Goal: Task Accomplishment & Management: Complete application form

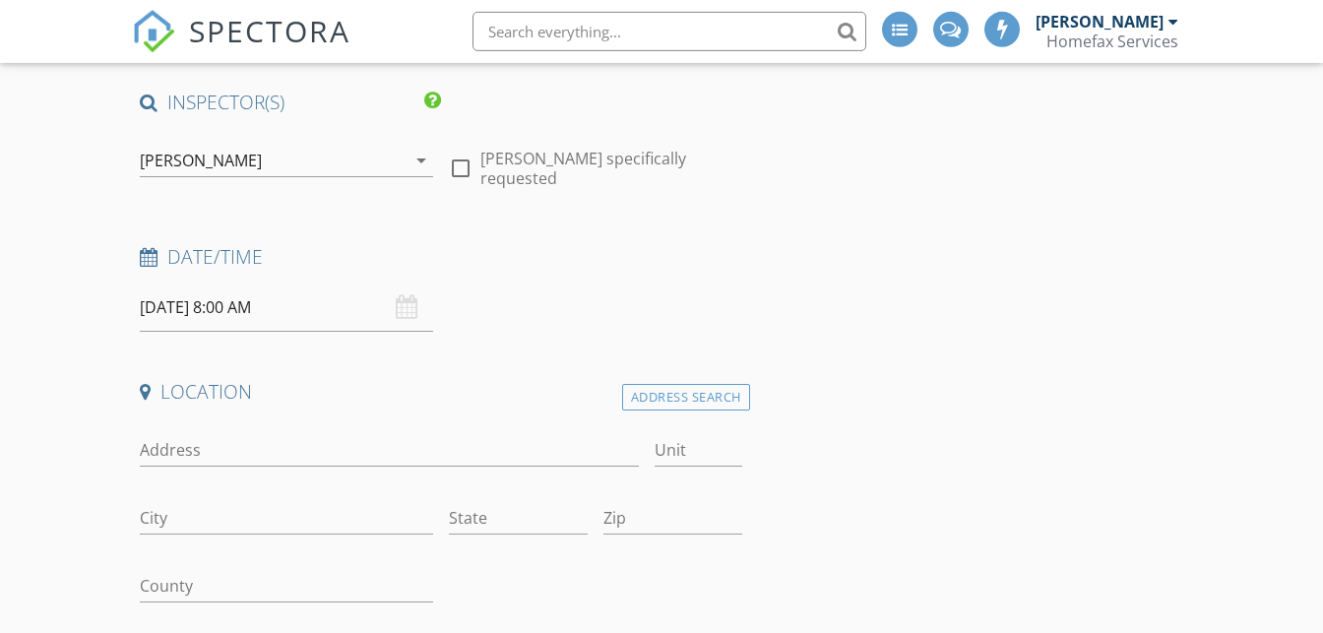
scroll to position [207, 0]
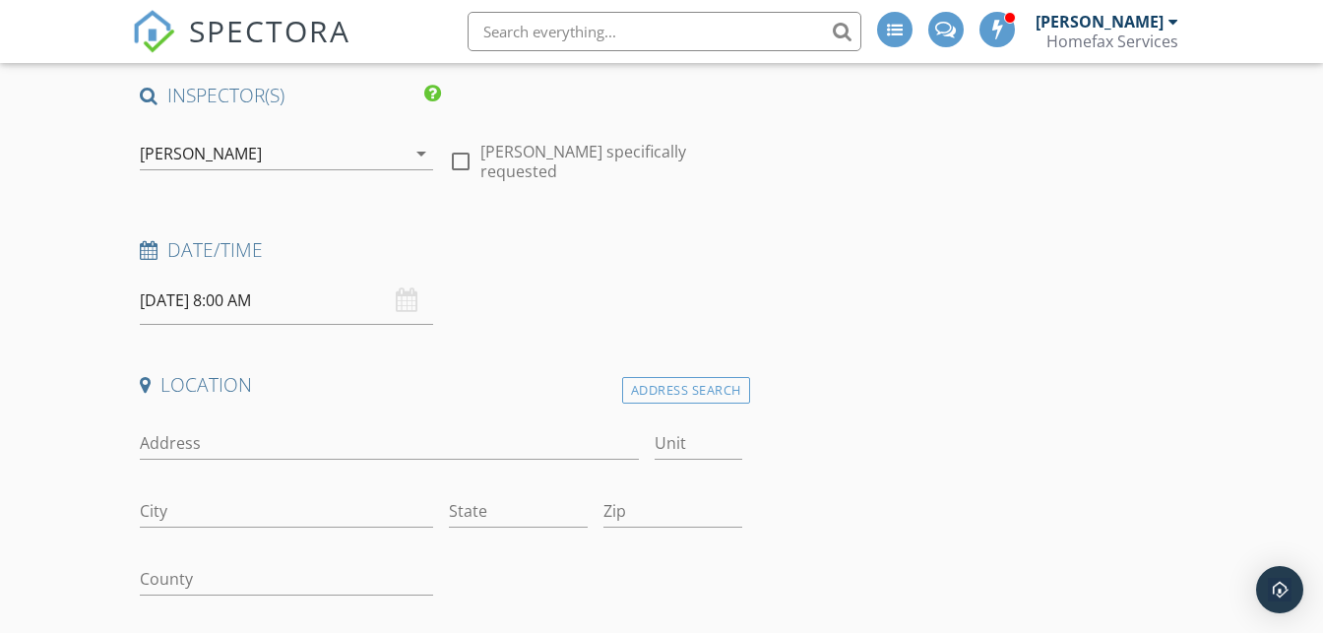
click at [403, 300] on div "[DATE] 8:00 AM" at bounding box center [286, 301] width 293 height 48
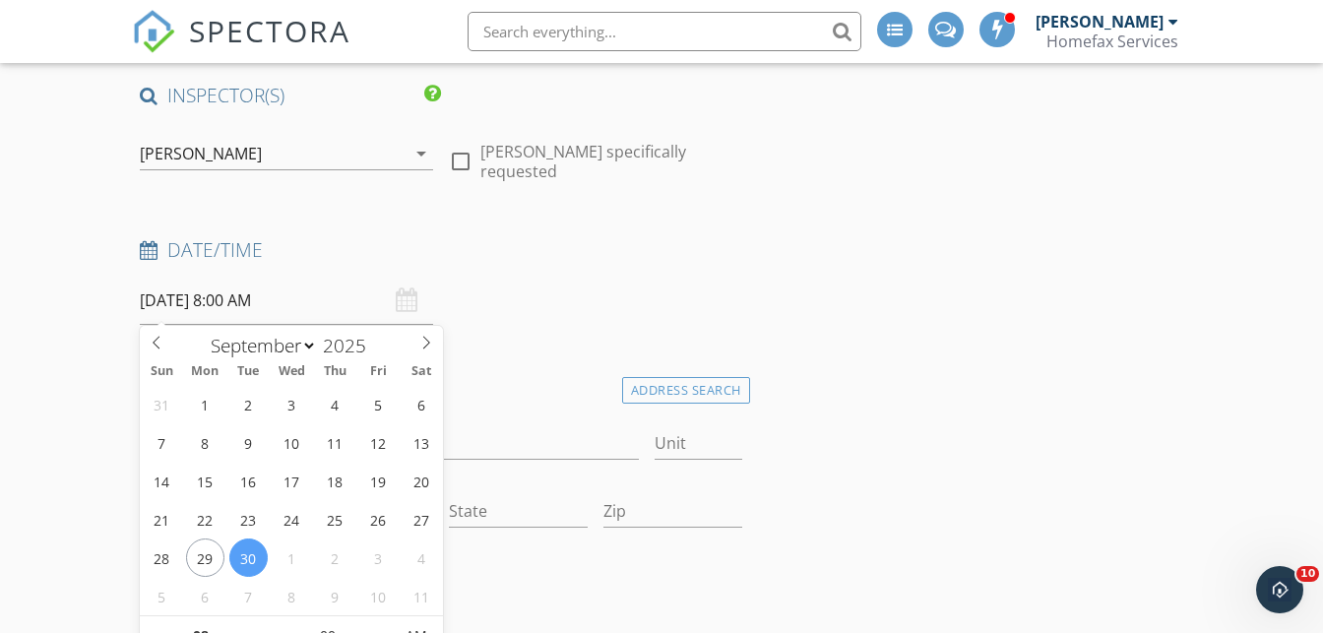
click at [221, 302] on input "[DATE] 8:00 AM" at bounding box center [286, 301] width 293 height 48
type input "[DATE] 8:00 AM"
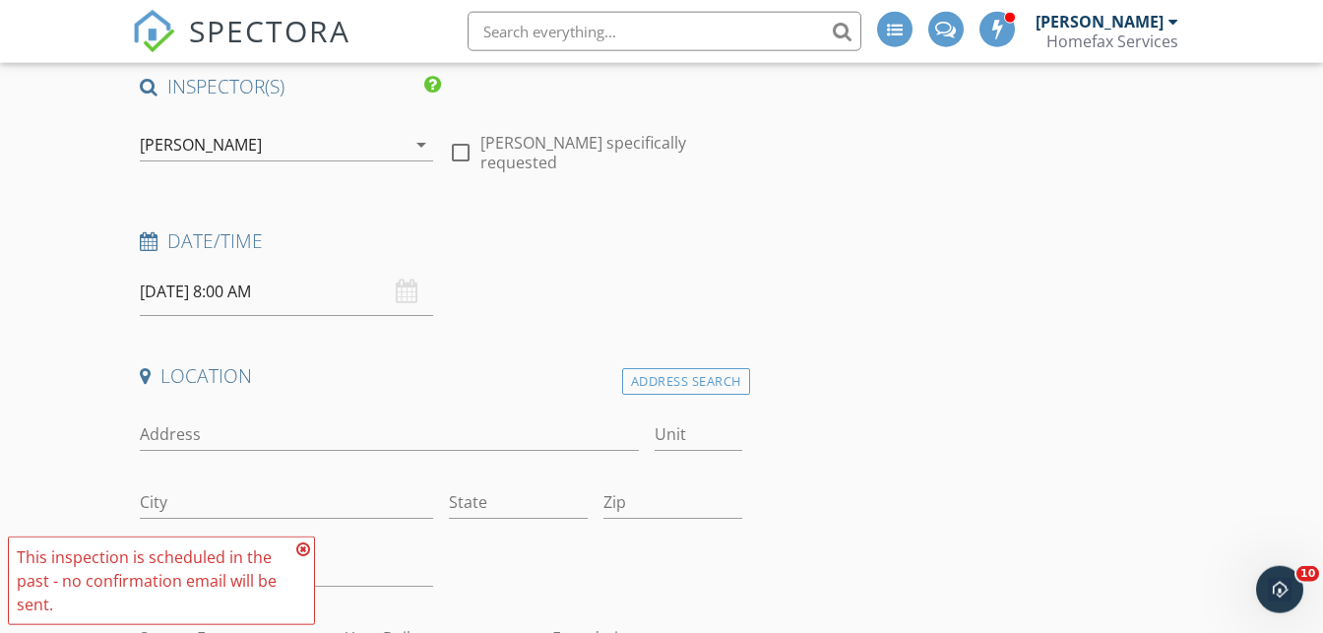
click at [302, 557] on icon at bounding box center [303, 549] width 14 height 16
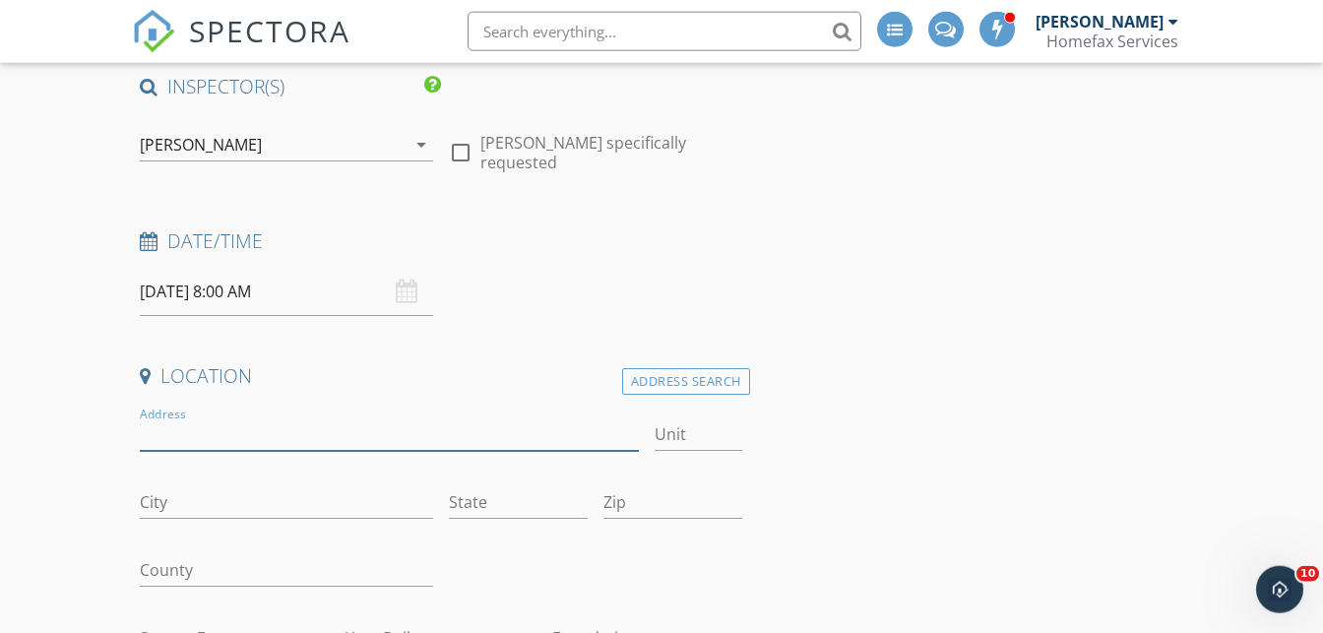
click at [288, 434] on input "Address" at bounding box center [389, 434] width 499 height 32
click at [362, 432] on input "4651 [PERSON_NAME]" at bounding box center [389, 434] width 499 height 32
type input "[STREET_ADDRESS][PERSON_NAME]"
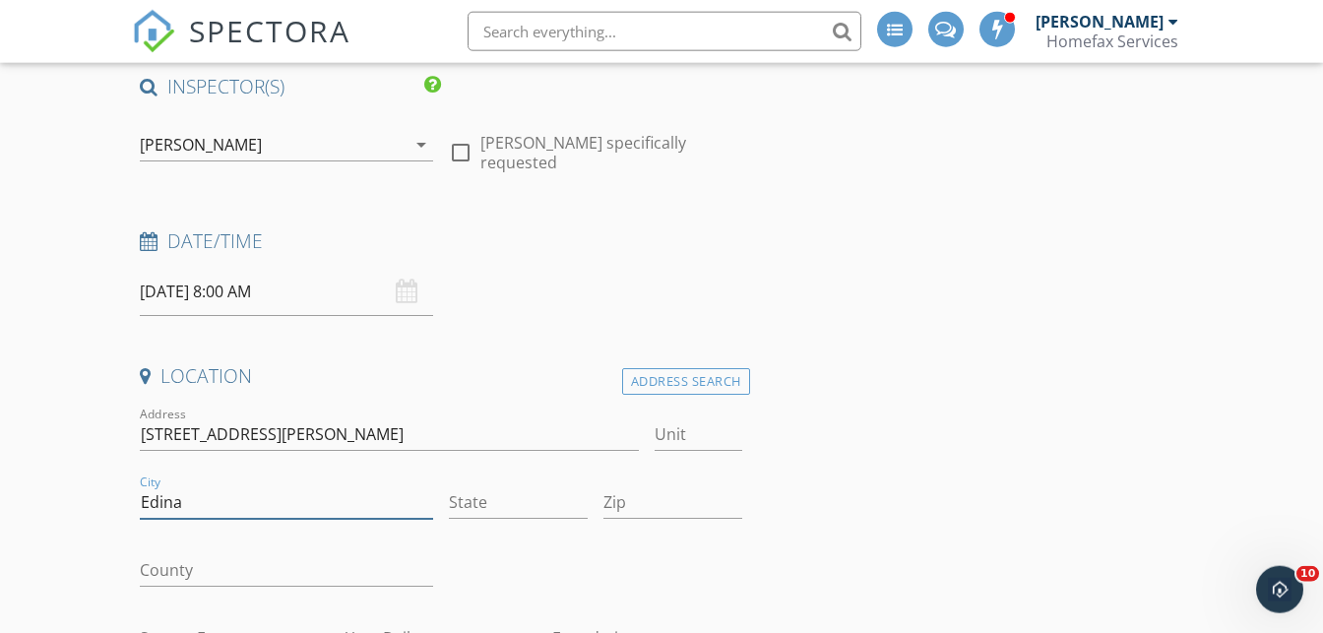
type input "Edina"
type input "MN"
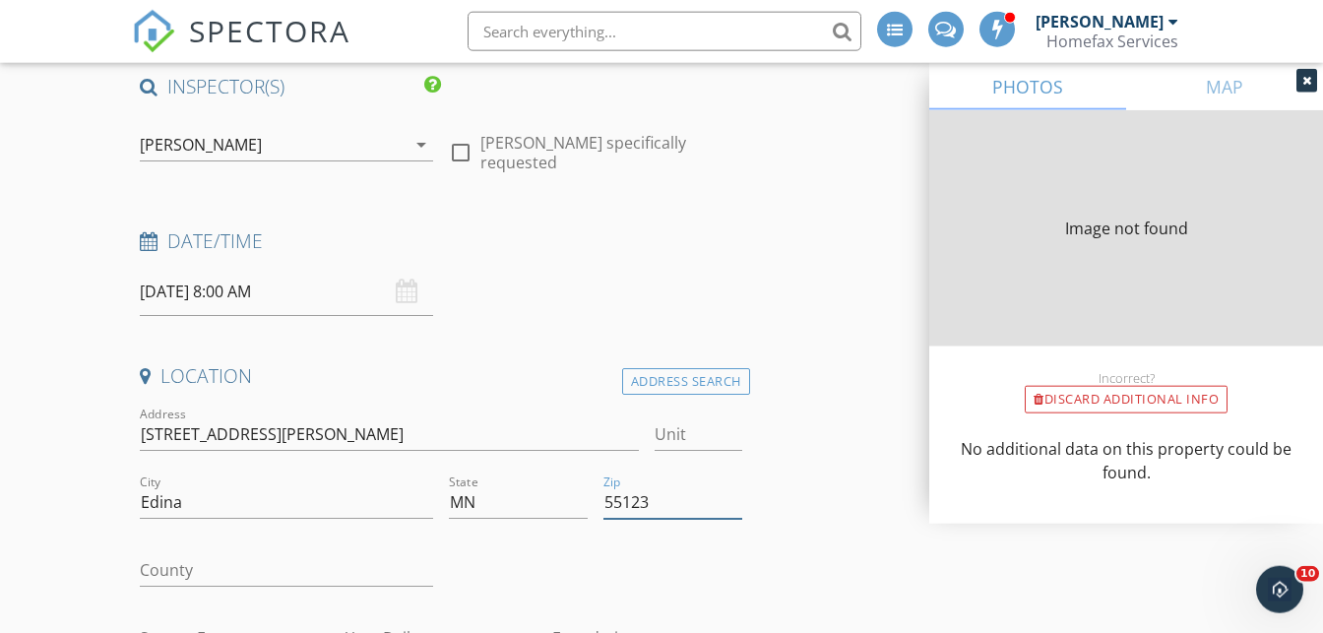
type input "55123"
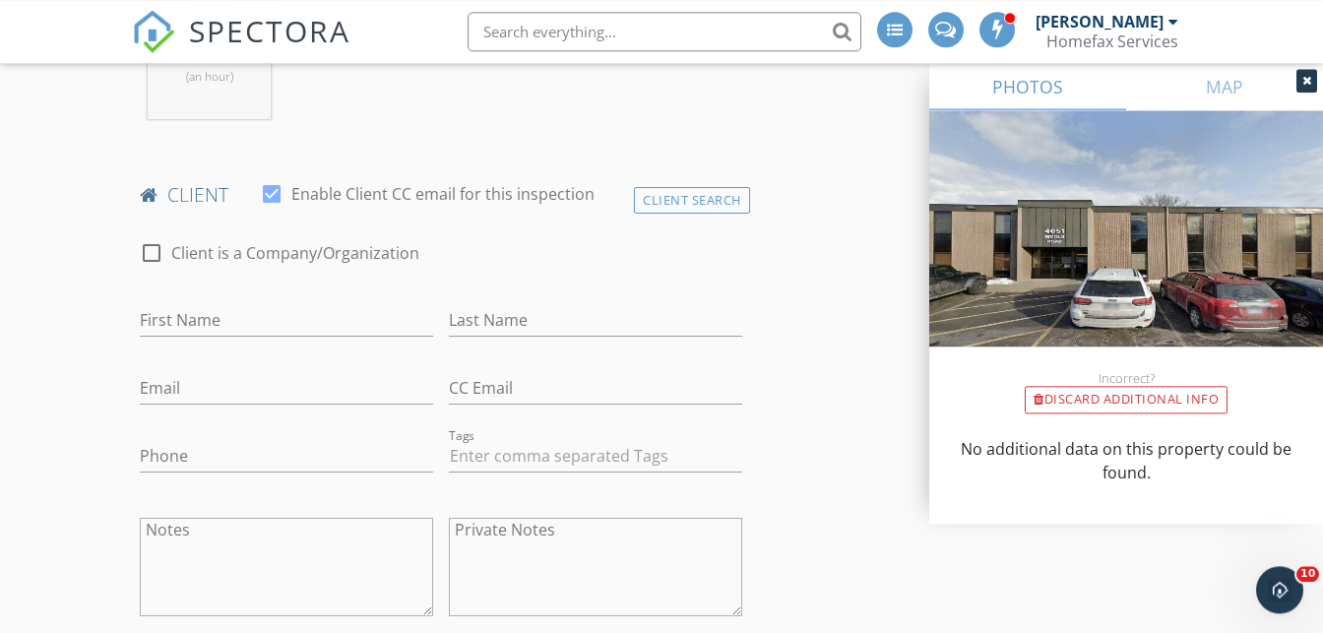
scroll to position [939, 0]
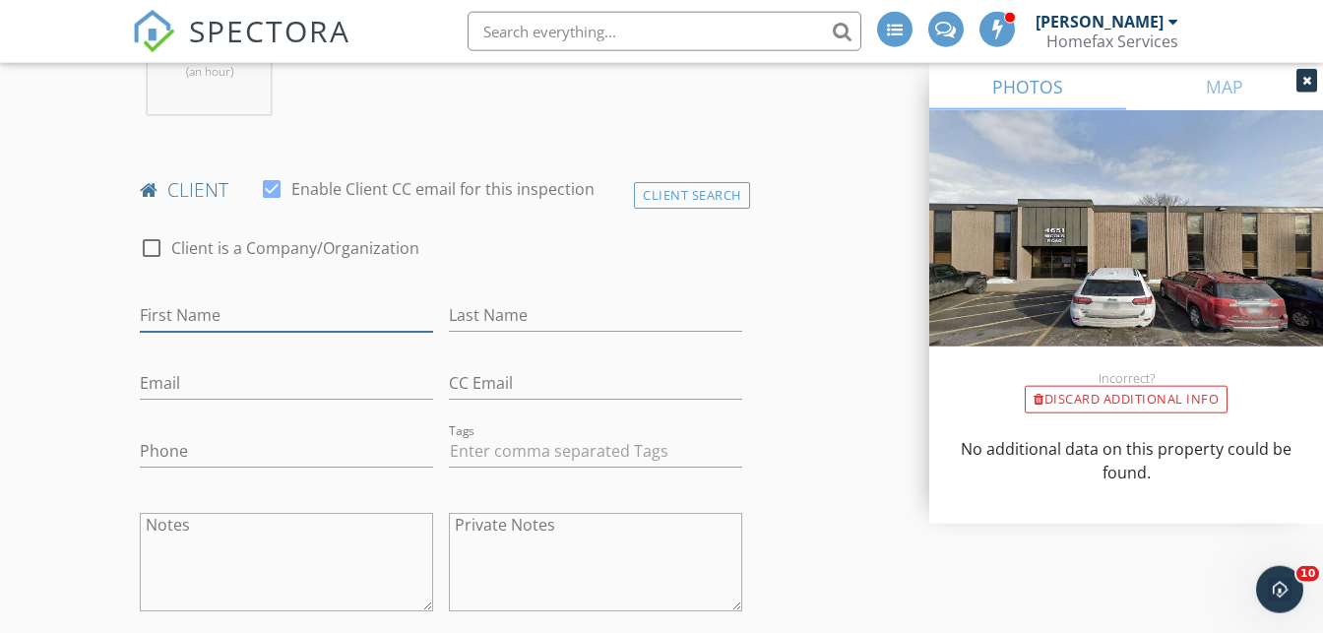
click at [333, 332] on input "First Name" at bounding box center [286, 315] width 293 height 32
type input "[PERSON_NAME]"
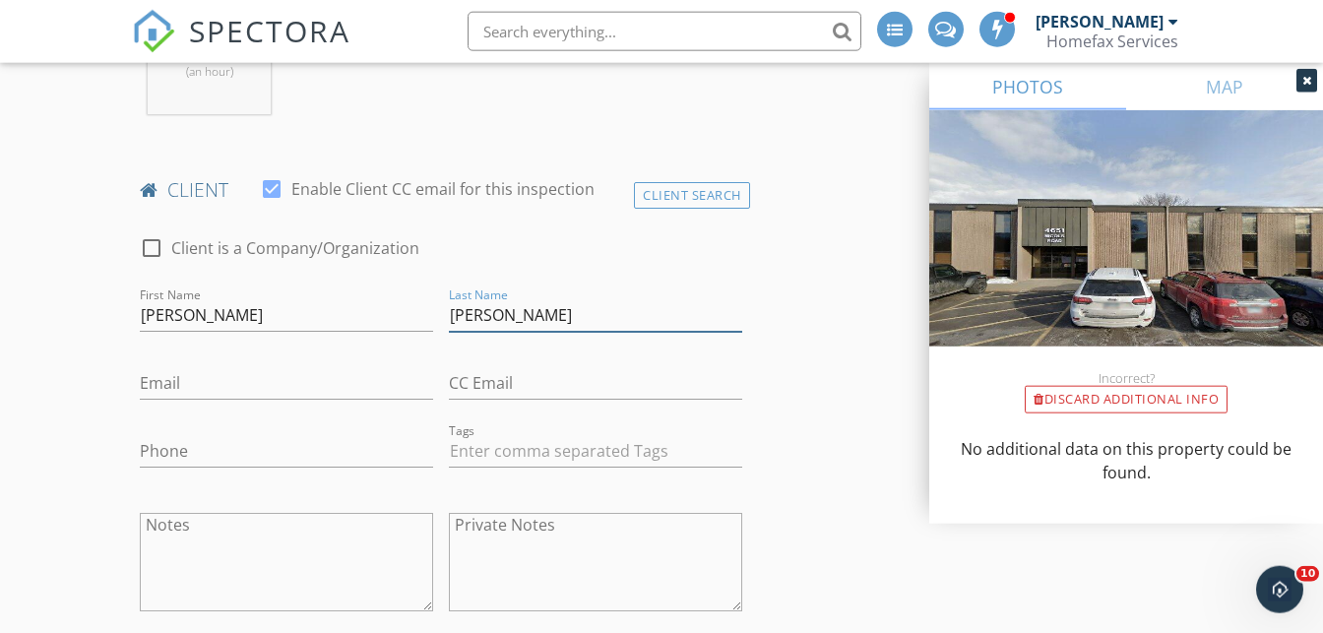
type input "[PERSON_NAME]"
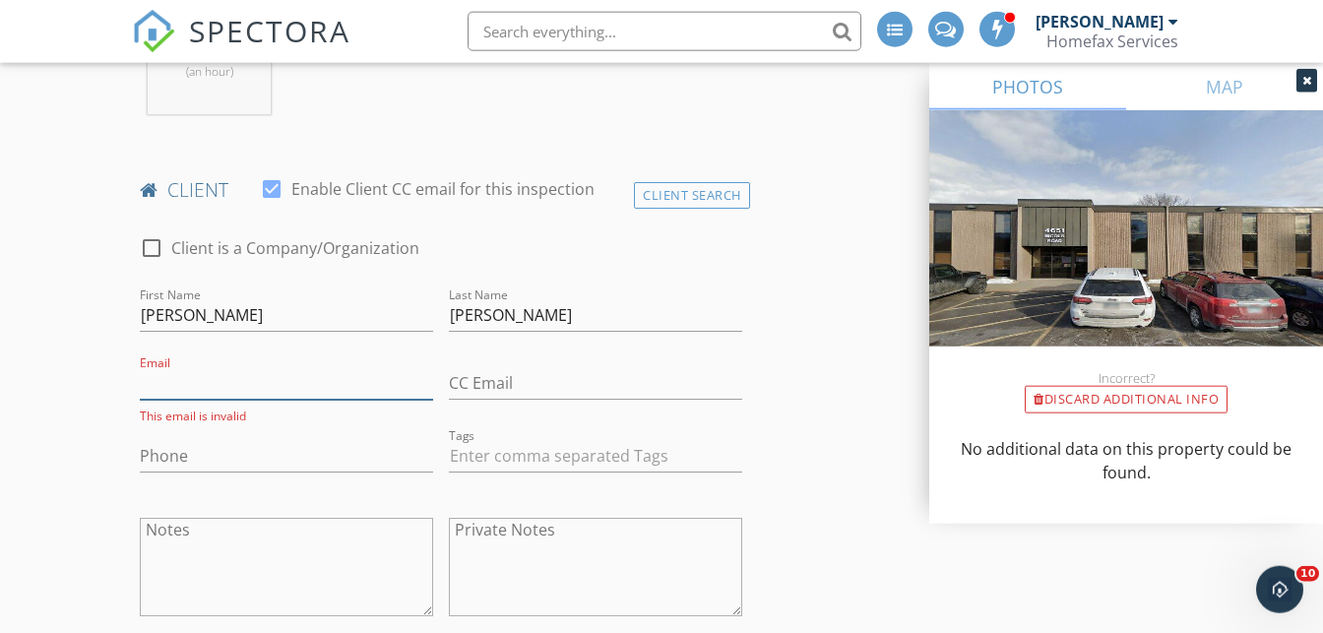
click at [304, 400] on input "Email" at bounding box center [286, 383] width 293 height 32
paste input "[EMAIL_ADDRESS][DOMAIN_NAME]"
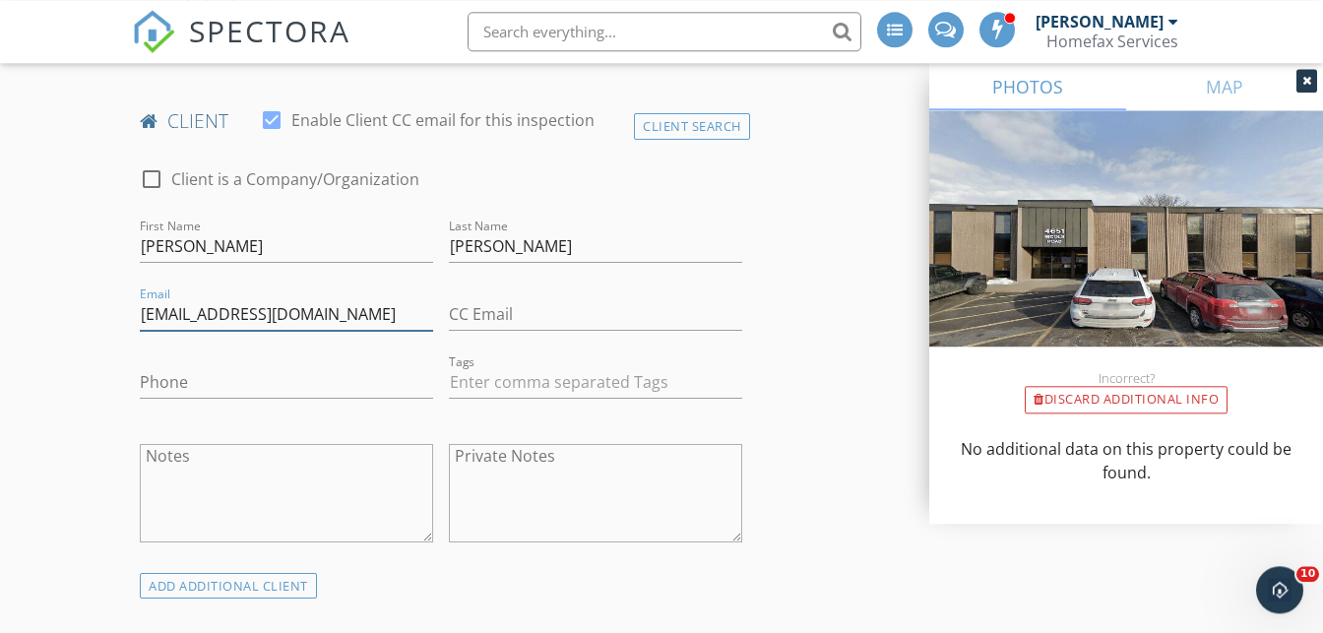
scroll to position [1352, 0]
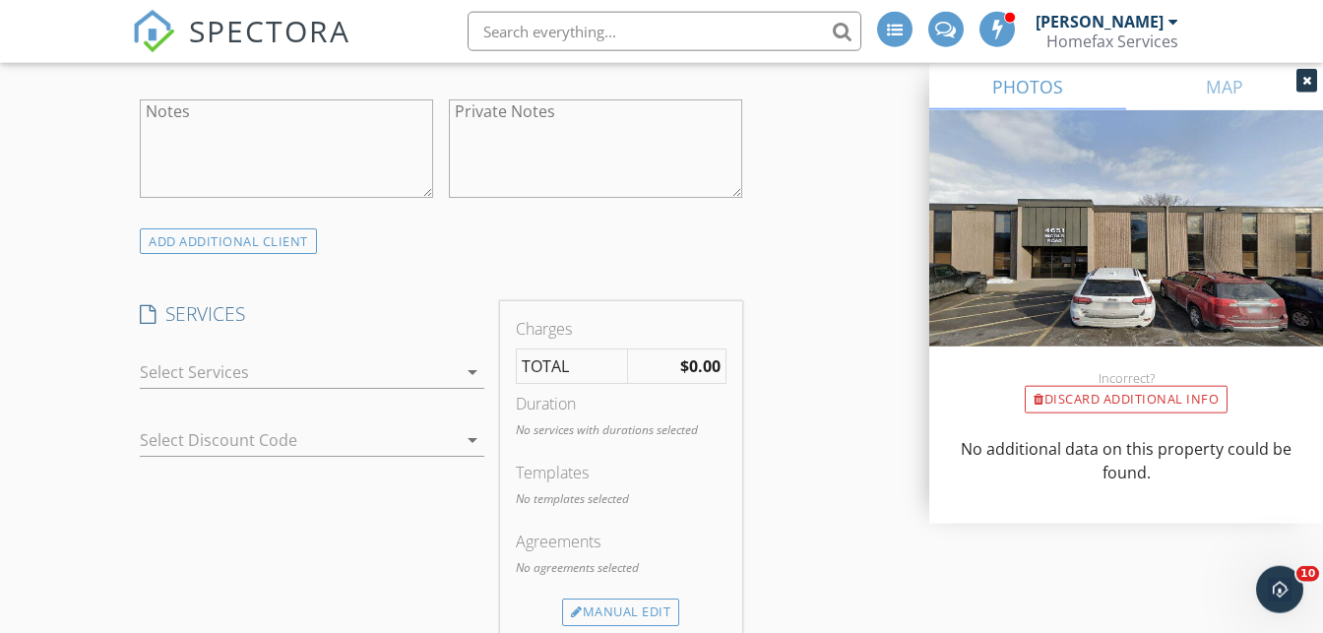
type input "[EMAIL_ADDRESS][DOMAIN_NAME]"
click at [437, 383] on div at bounding box center [298, 371] width 317 height 31
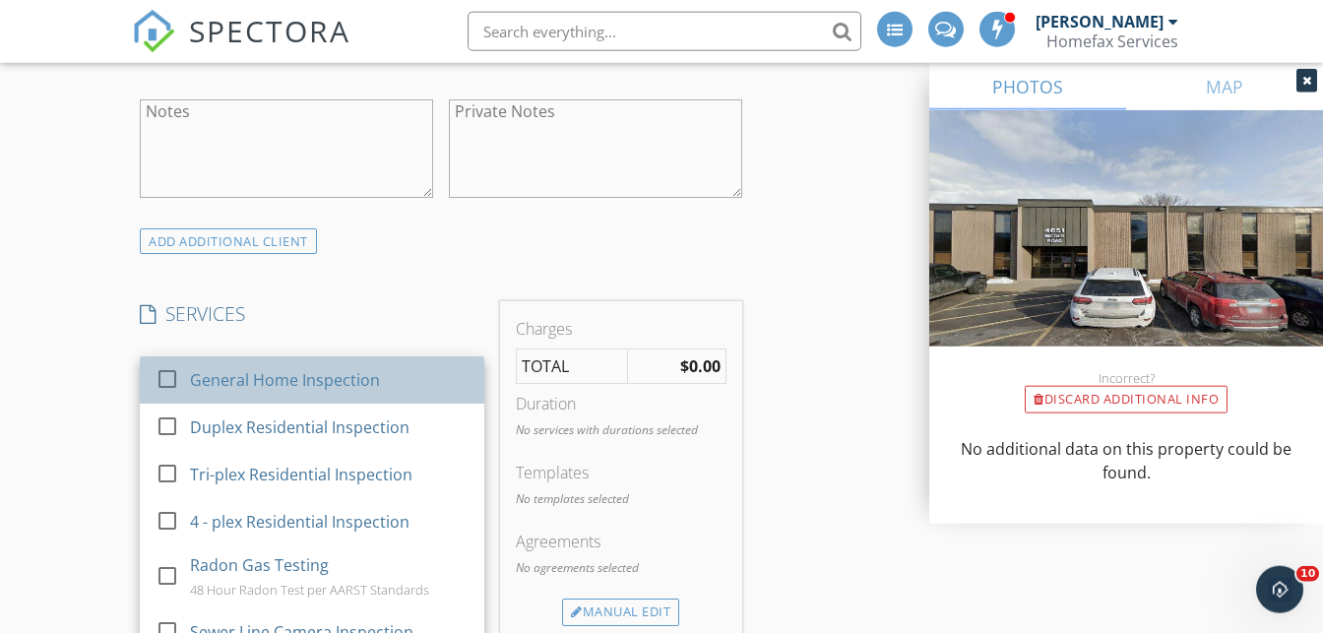
click at [426, 394] on div "General Home Inspection" at bounding box center [329, 379] width 279 height 39
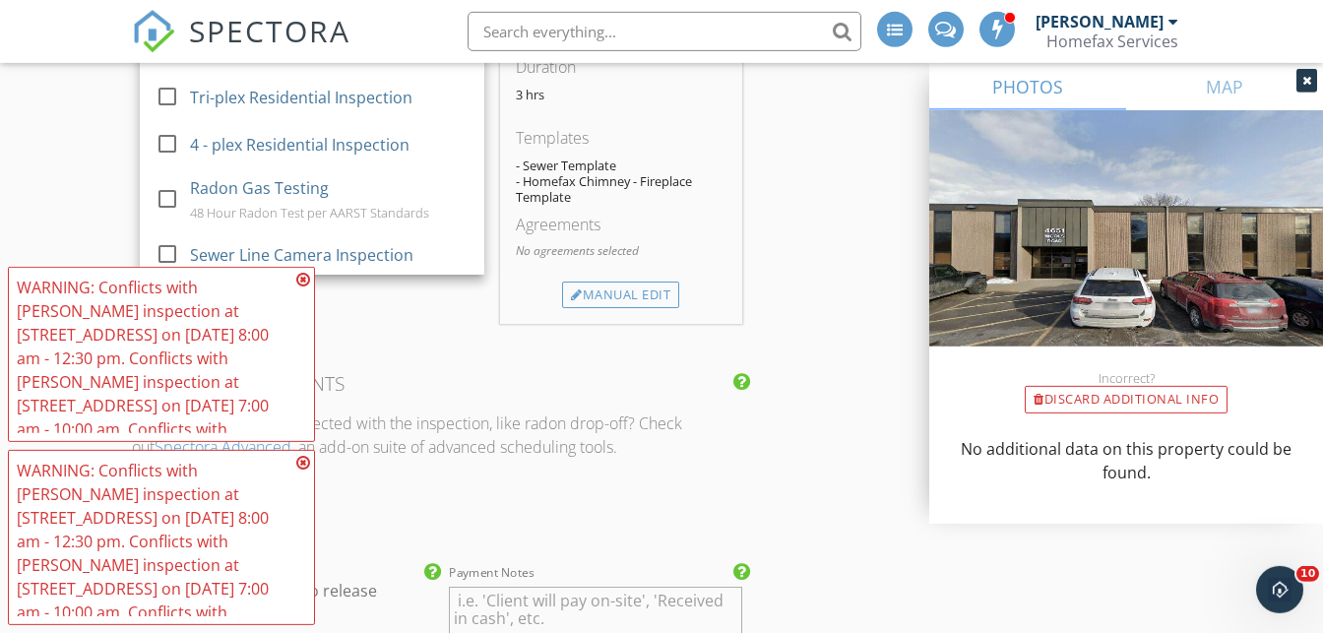
scroll to position [1766, 0]
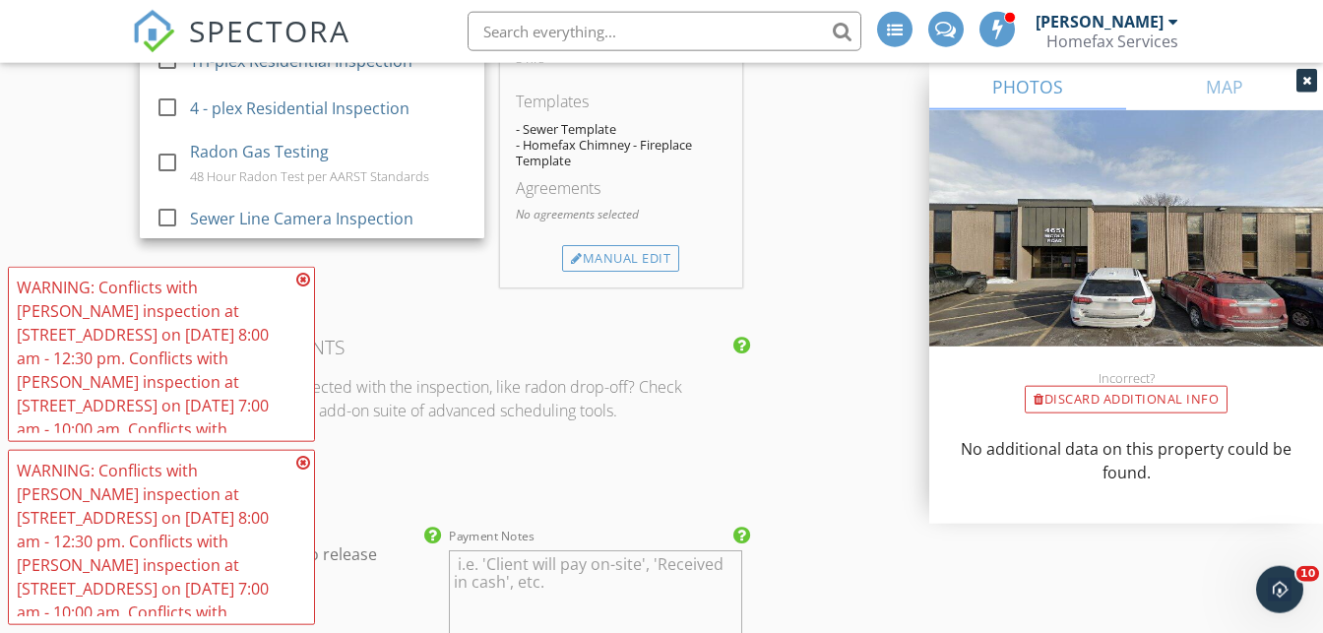
click at [304, 282] on icon at bounding box center [303, 280] width 14 height 16
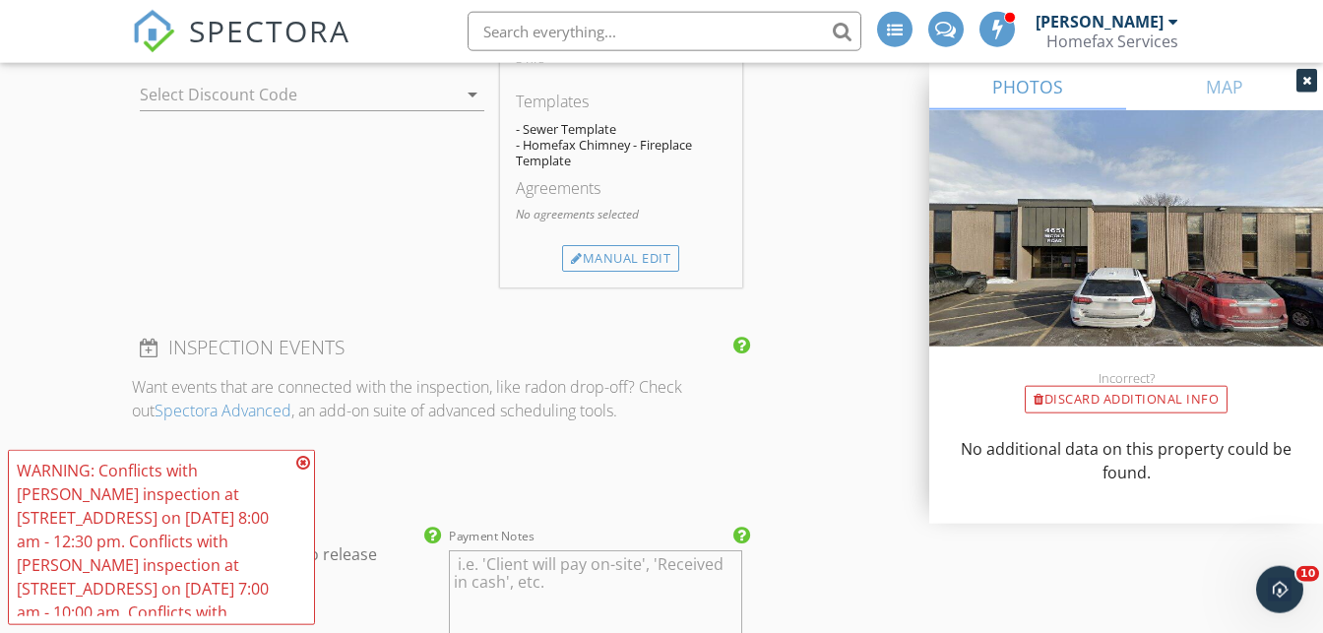
click at [302, 466] on icon at bounding box center [303, 463] width 14 height 16
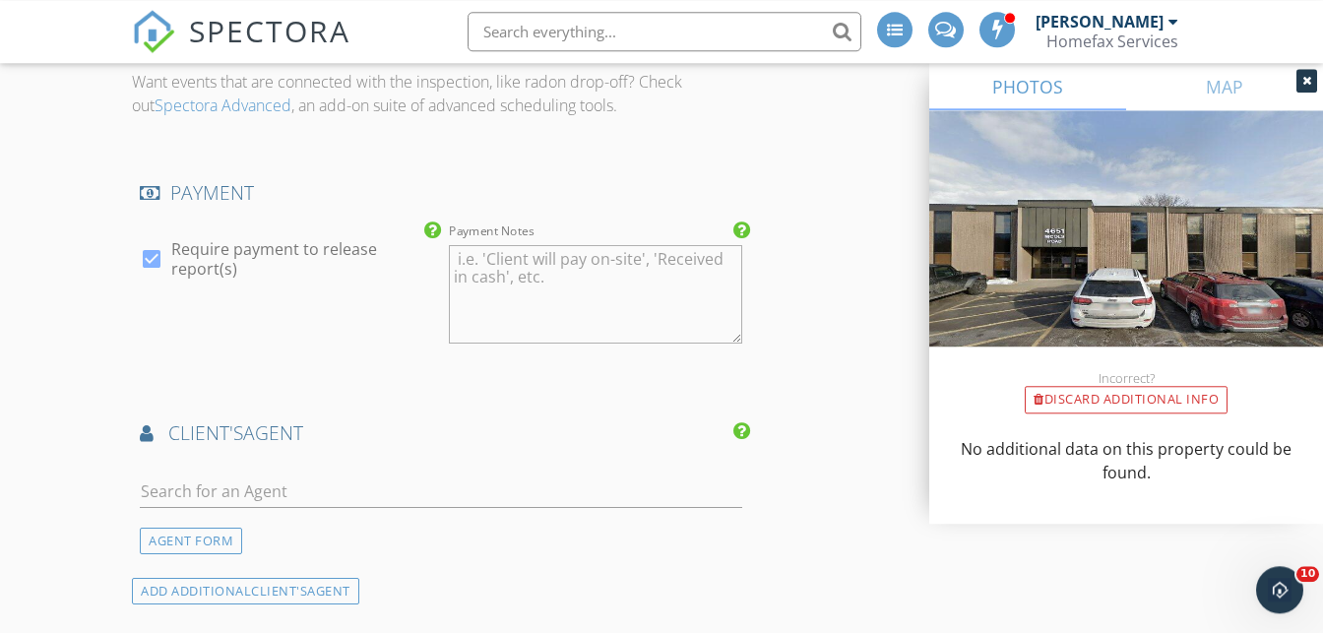
scroll to position [2076, 0]
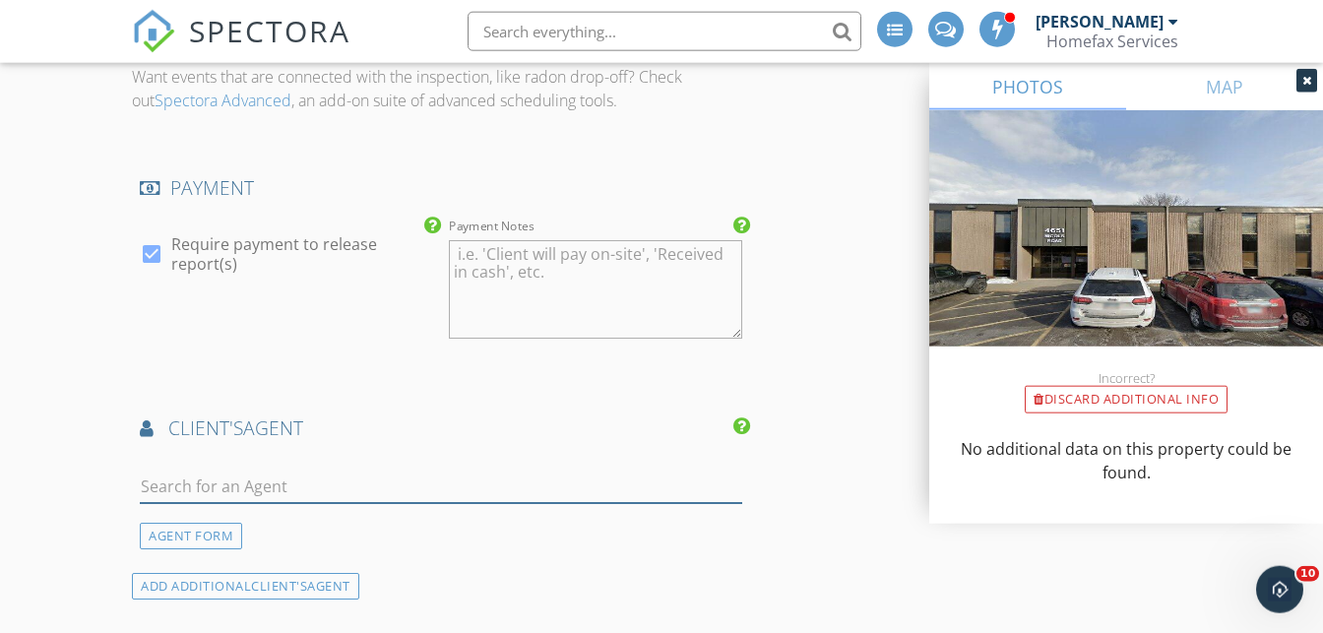
click at [304, 503] on input "text" at bounding box center [440, 486] width 601 height 32
type input "M"
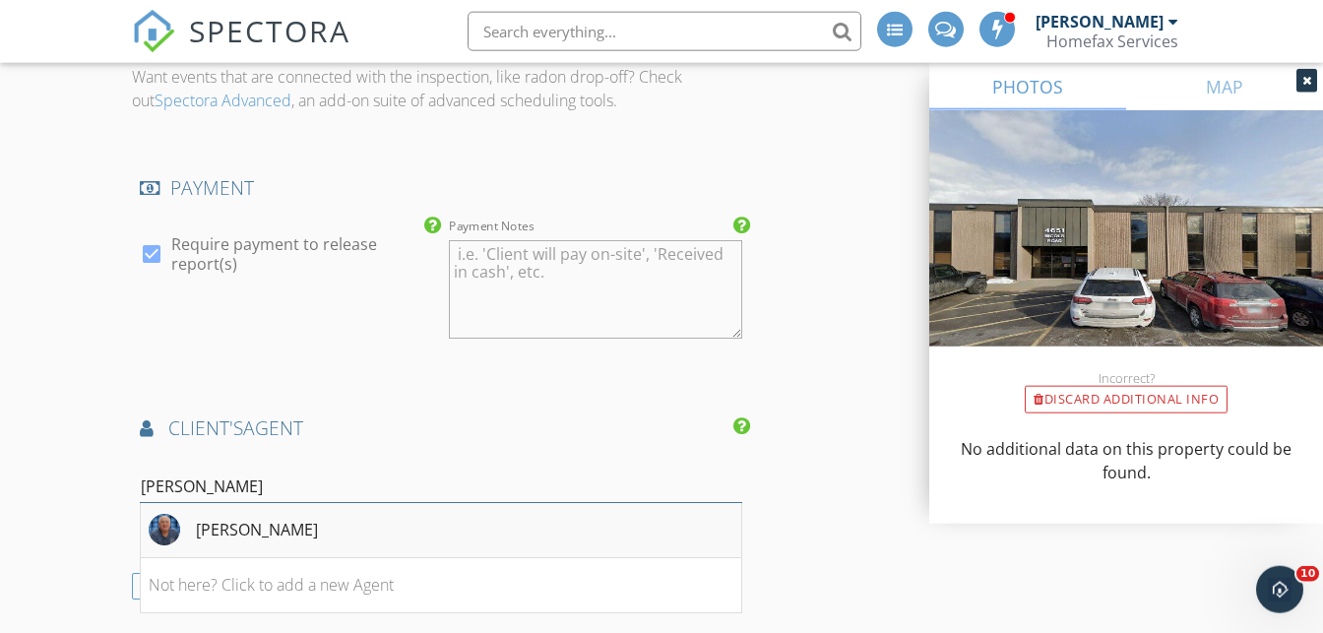
type input "[PERSON_NAME]"
click at [309, 544] on li "[PERSON_NAME]" at bounding box center [440, 530] width 599 height 55
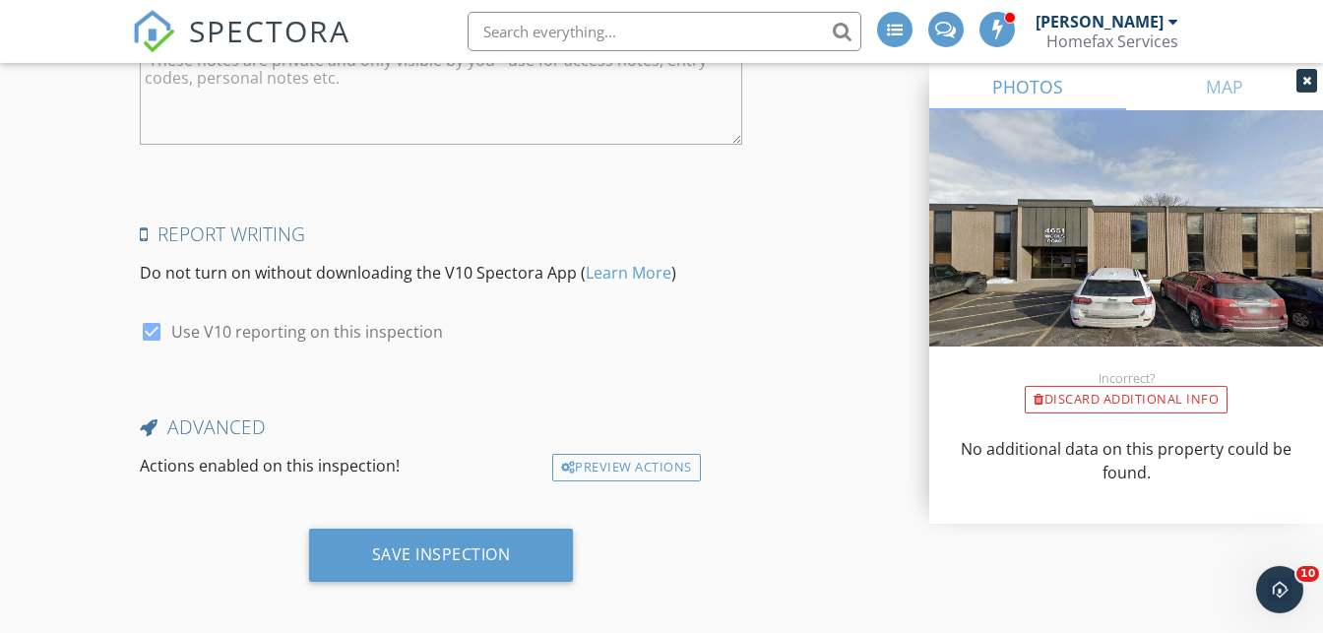
scroll to position [3652, 0]
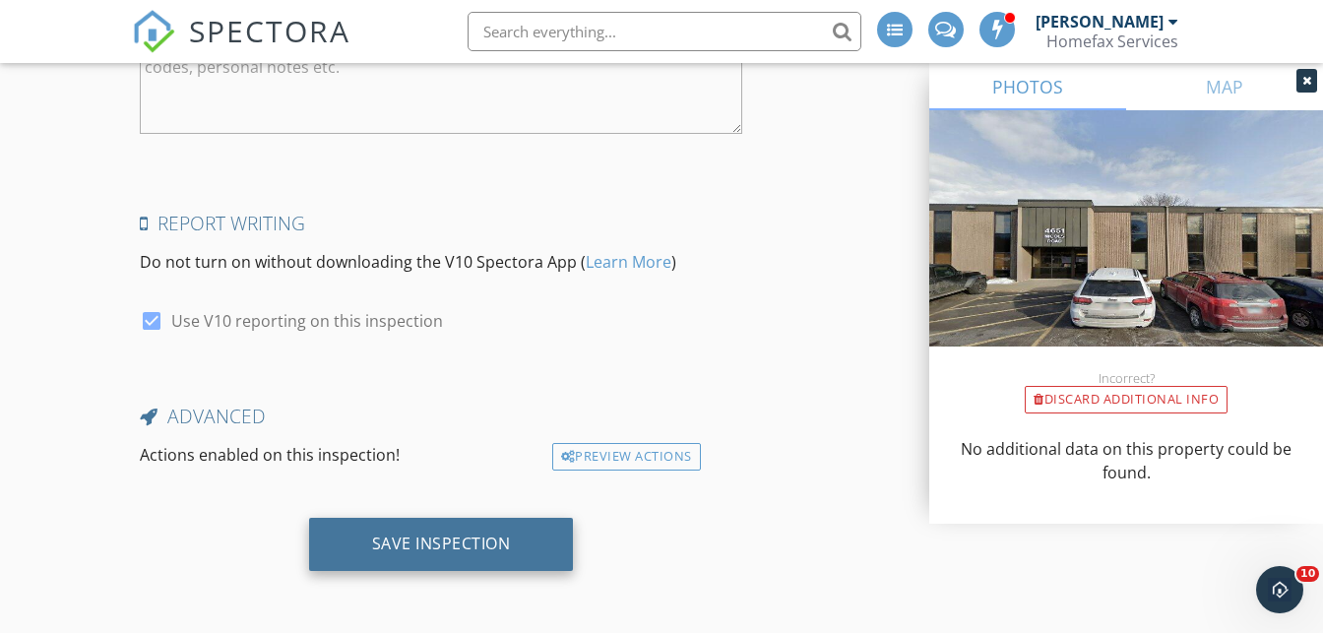
click at [467, 543] on div "Save Inspection" at bounding box center [441, 543] width 139 height 20
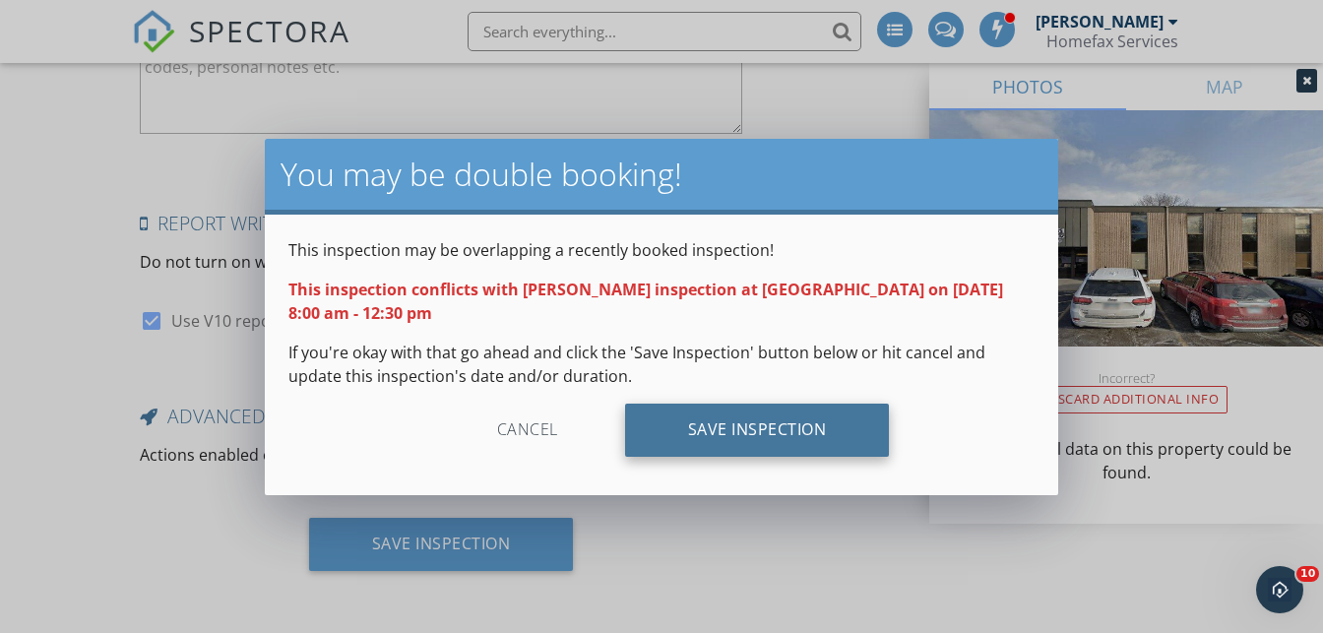
click at [700, 426] on div "Save Inspection" at bounding box center [757, 429] width 265 height 53
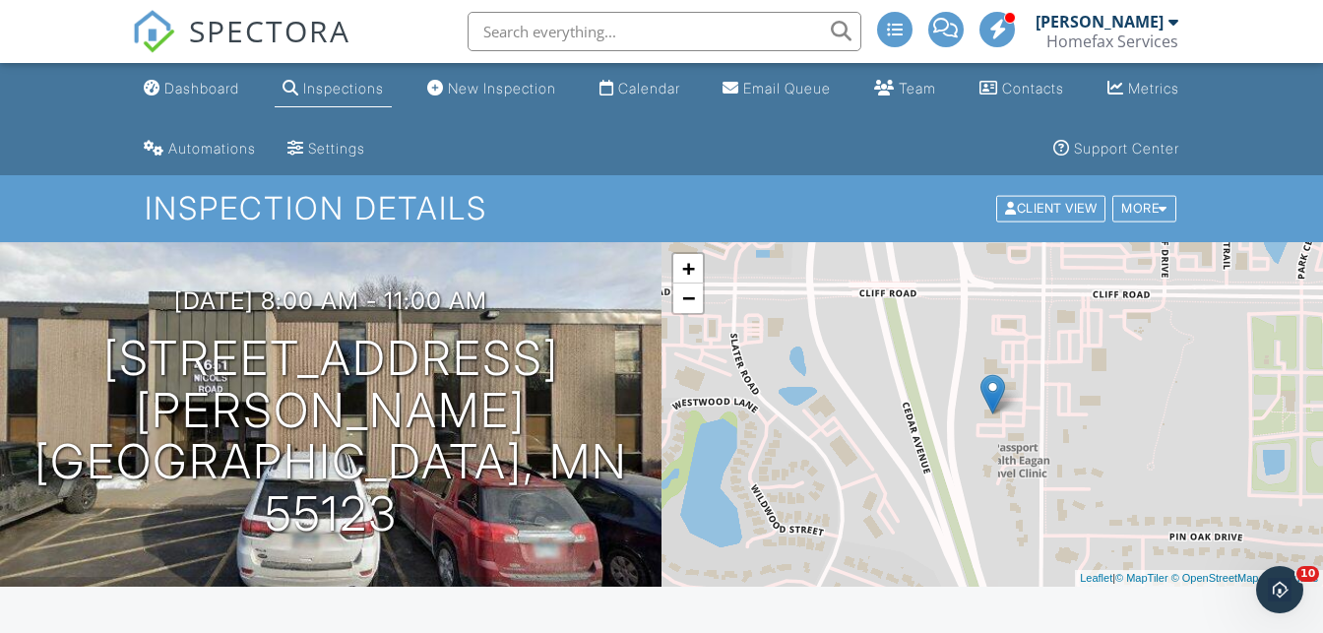
click at [620, 47] on input "text" at bounding box center [664, 31] width 394 height 39
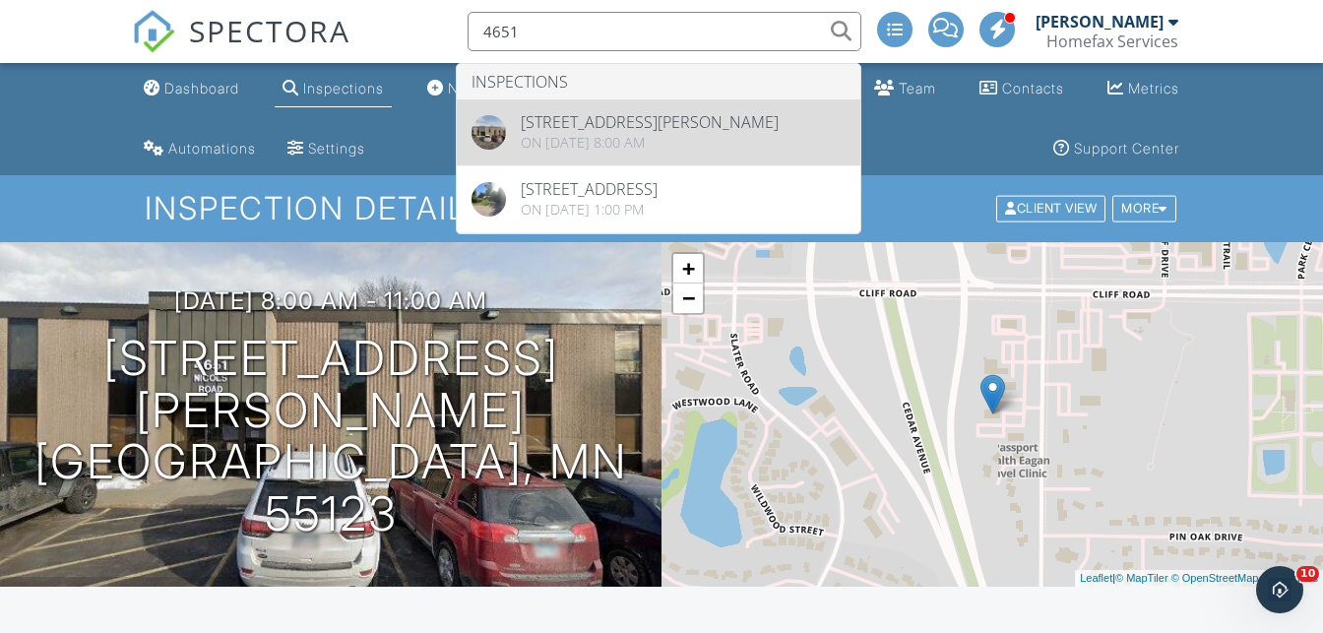
type input "4651"
